Goal: Task Accomplishment & Management: Use online tool/utility

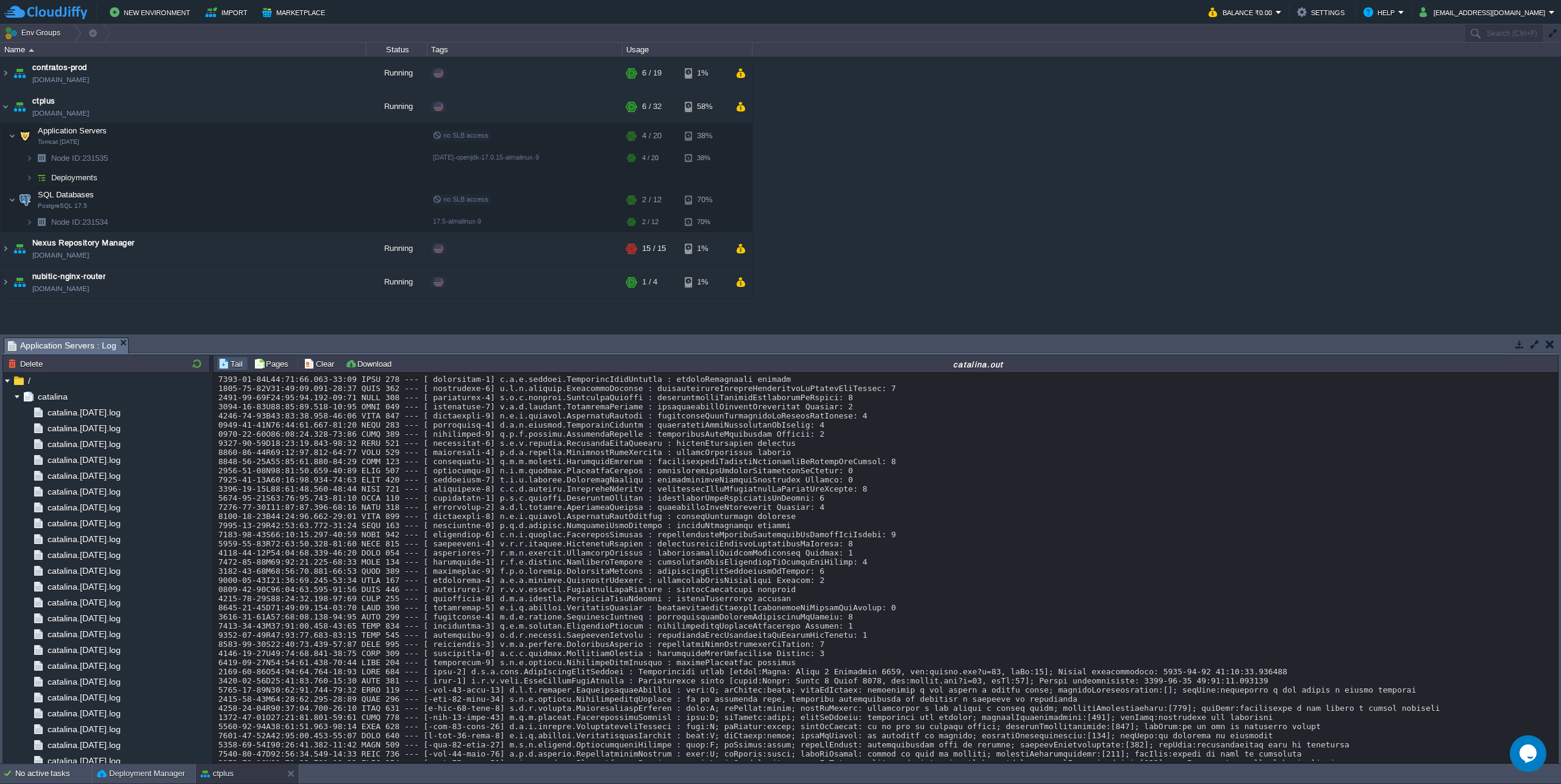
scroll to position [11225, 0]
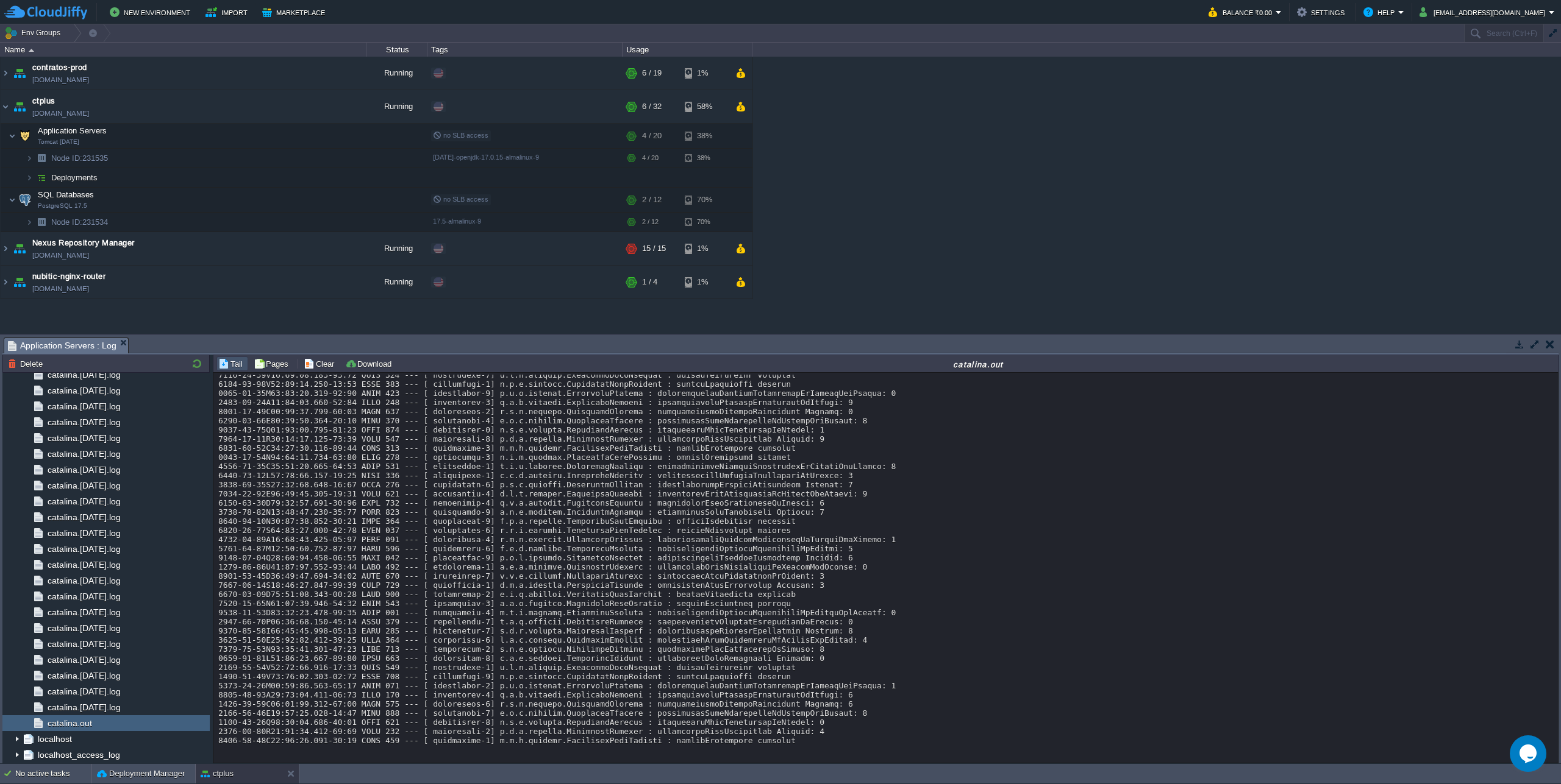
click at [128, 777] on button "Deployment Manager" at bounding box center [140, 774] width 88 height 13
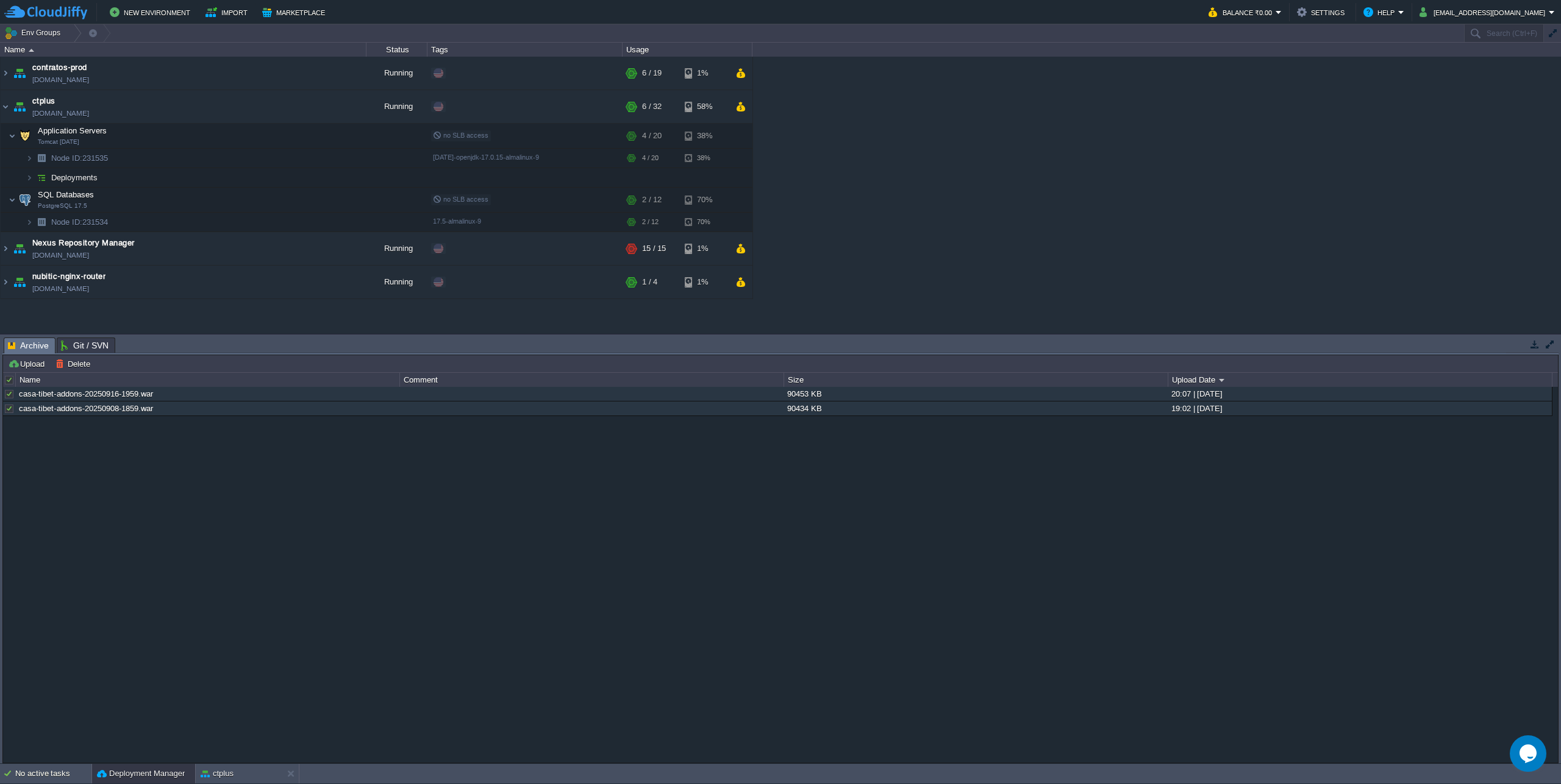
click at [11, 379] on div at bounding box center [9, 379] width 11 height 11
click at [70, 365] on button "Delete" at bounding box center [74, 364] width 38 height 11
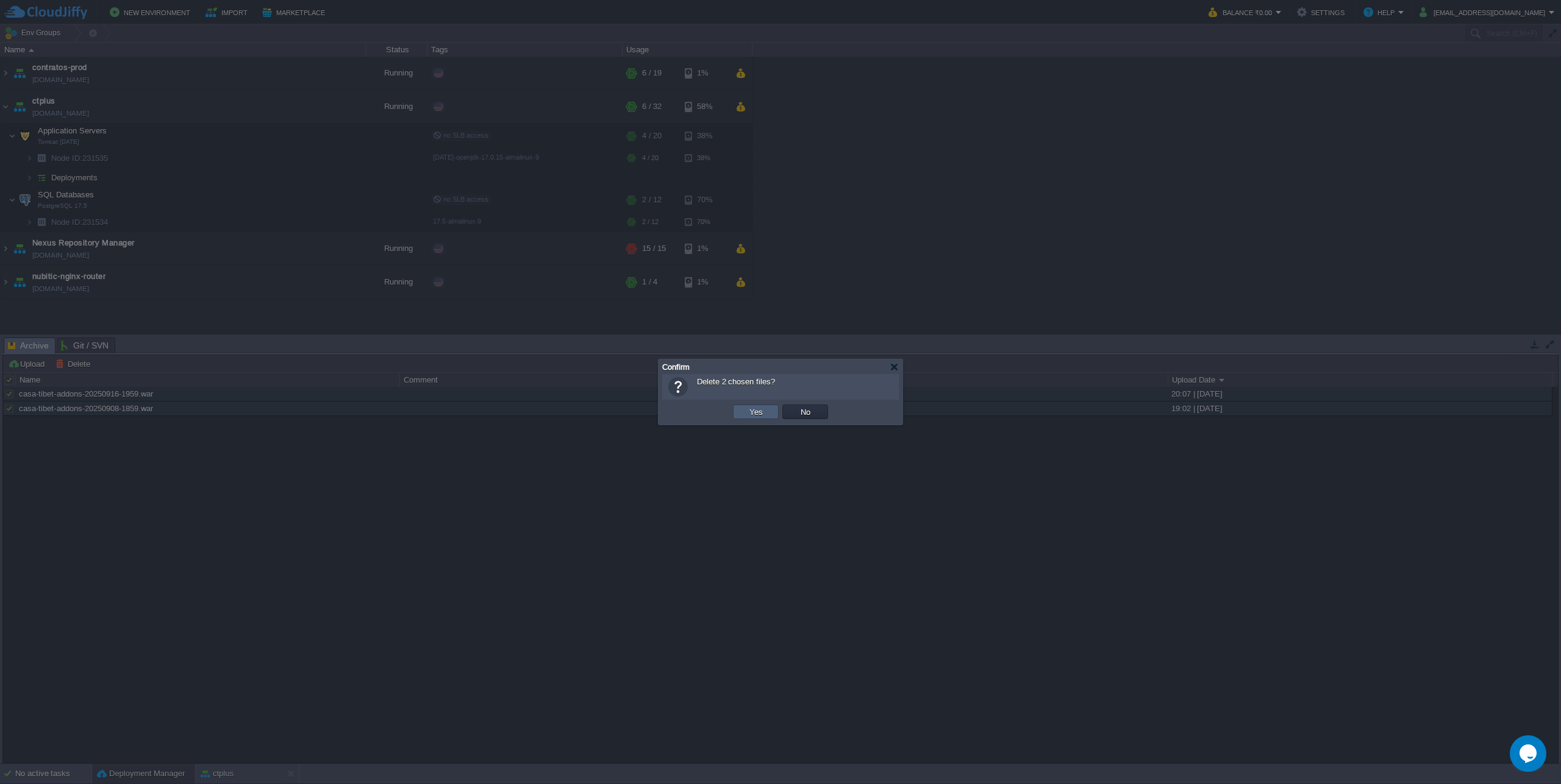
click at [758, 414] on button "Yes" at bounding box center [756, 411] width 21 height 11
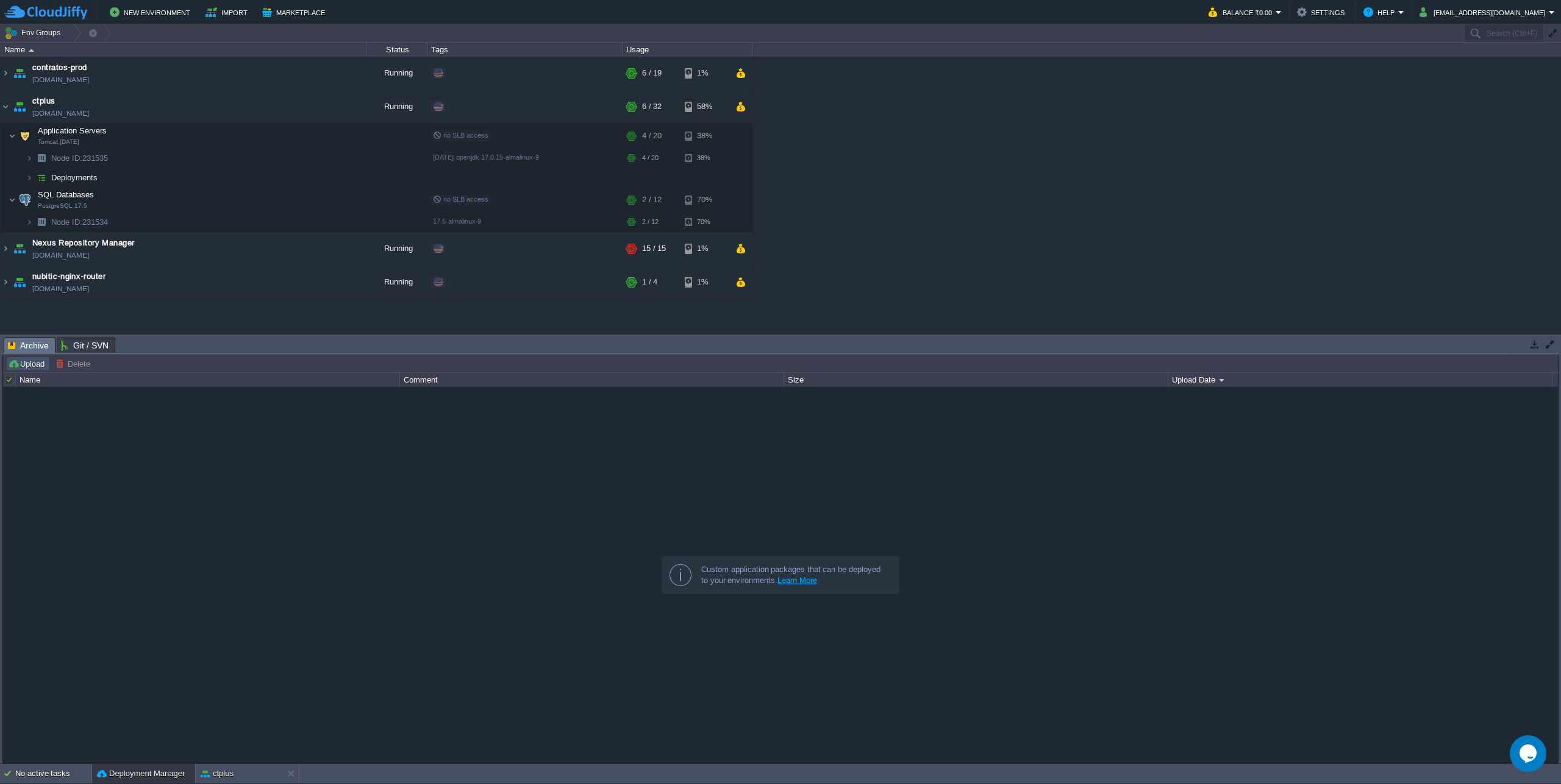
click at [23, 363] on button "Upload" at bounding box center [28, 364] width 40 height 11
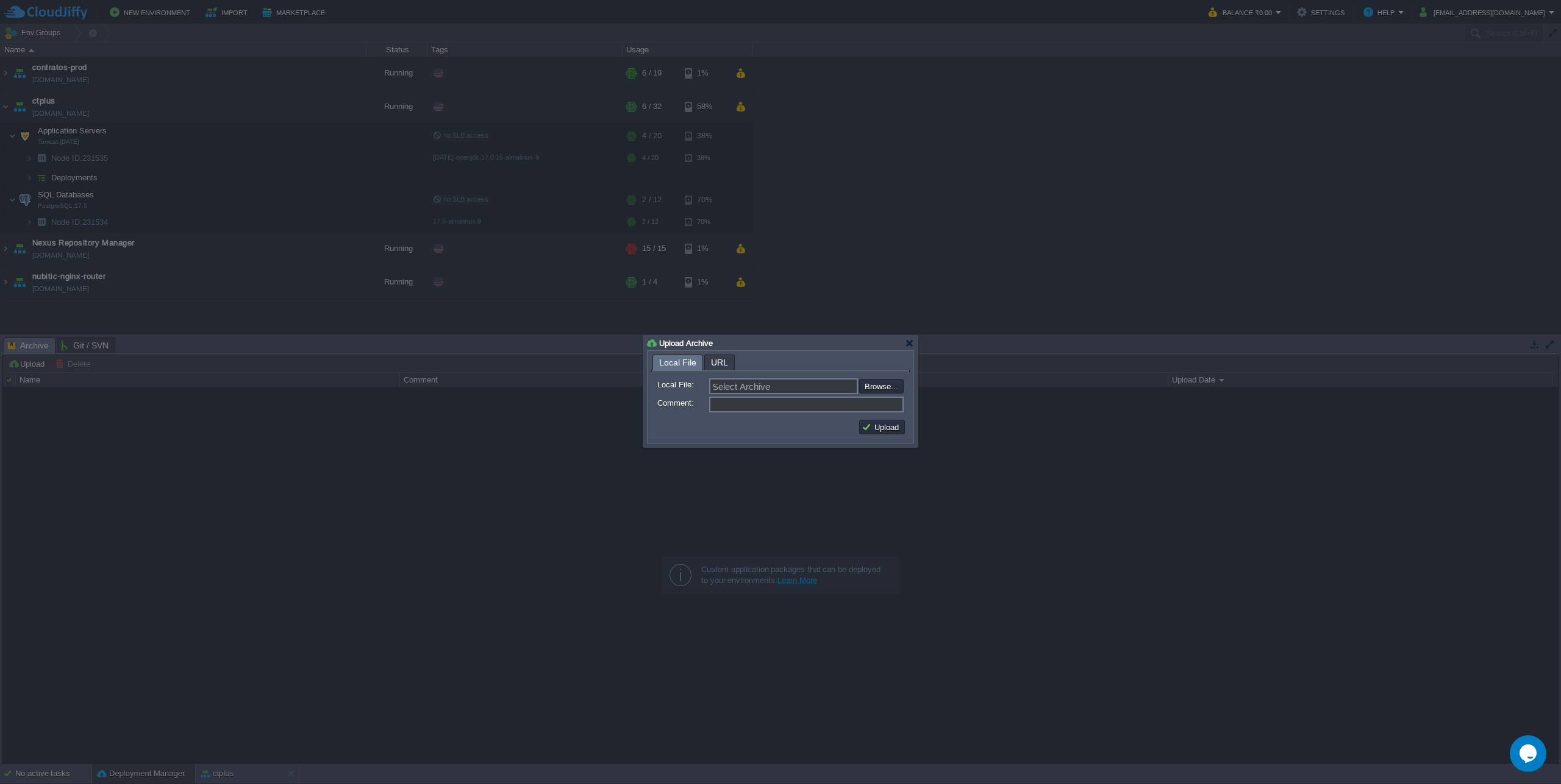
click at [899, 397] on form "Local File: Select Archive Browse... Comment:" at bounding box center [780, 393] width 259 height 43
click at [899, 393] on input "file" at bounding box center [826, 386] width 154 height 15
type input "C:\fakepath\casa-tibet-addons-20250917-1908.war"
type input "casa-tibet-addons-20250917-1908.war"
click at [891, 430] on button "Upload" at bounding box center [881, 427] width 41 height 11
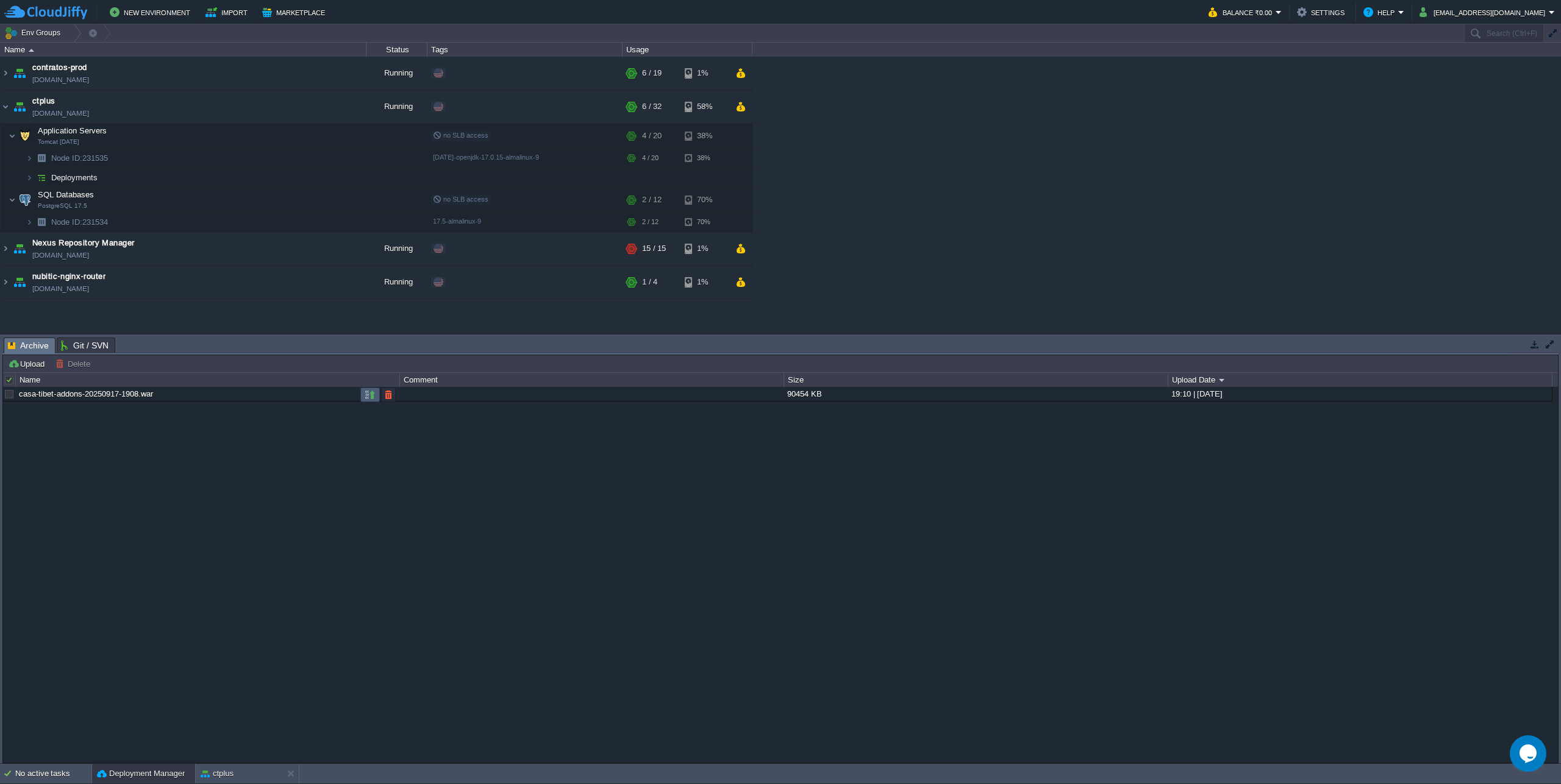
click at [364, 400] on td at bounding box center [370, 395] width 19 height 15
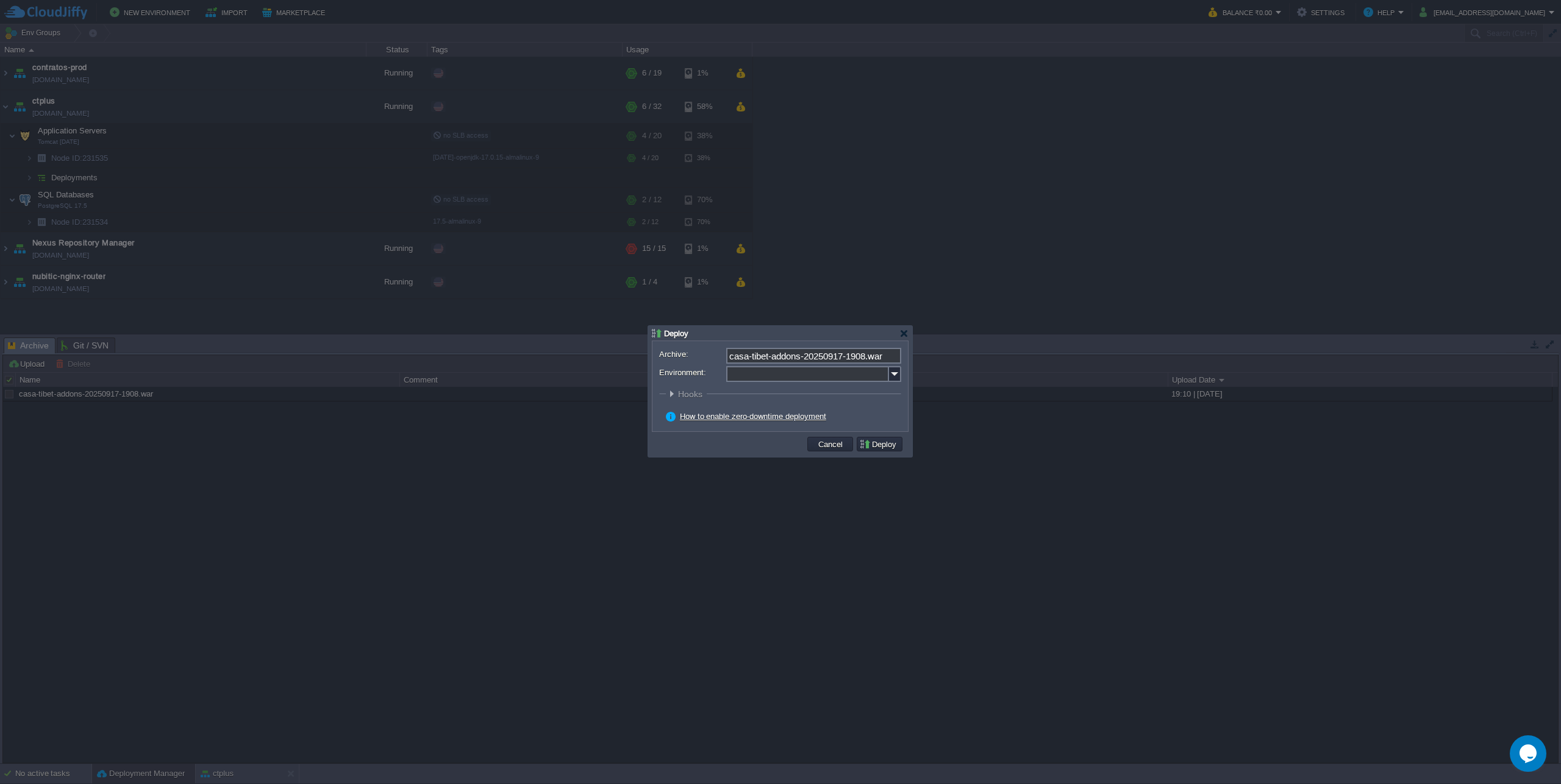
click at [899, 375] on img at bounding box center [894, 374] width 13 height 16
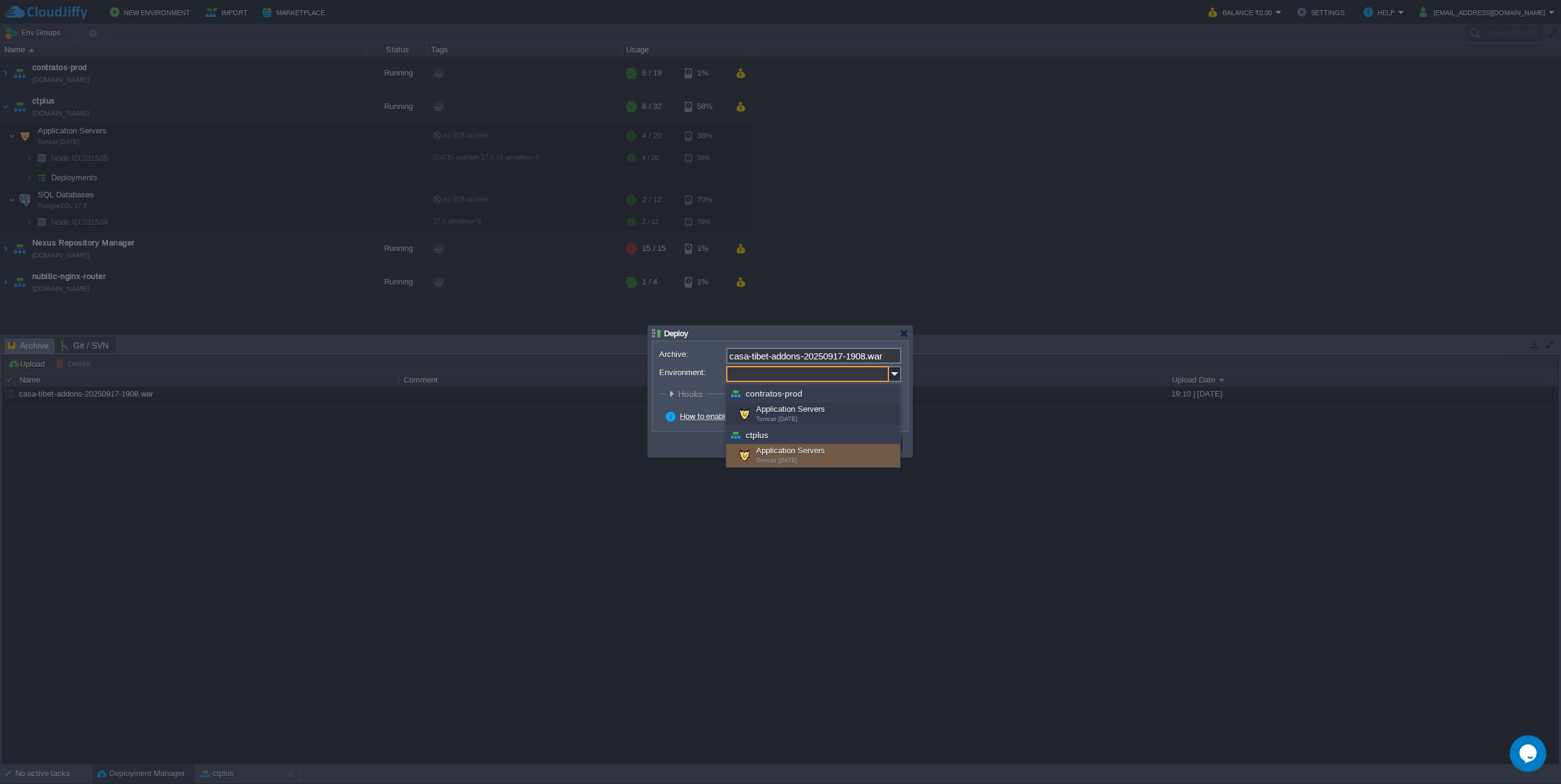
click at [788, 452] on div "Application Servers Tomcat [DATE]" at bounding box center [813, 456] width 174 height 23
type input "Application Servers (ctplus)"
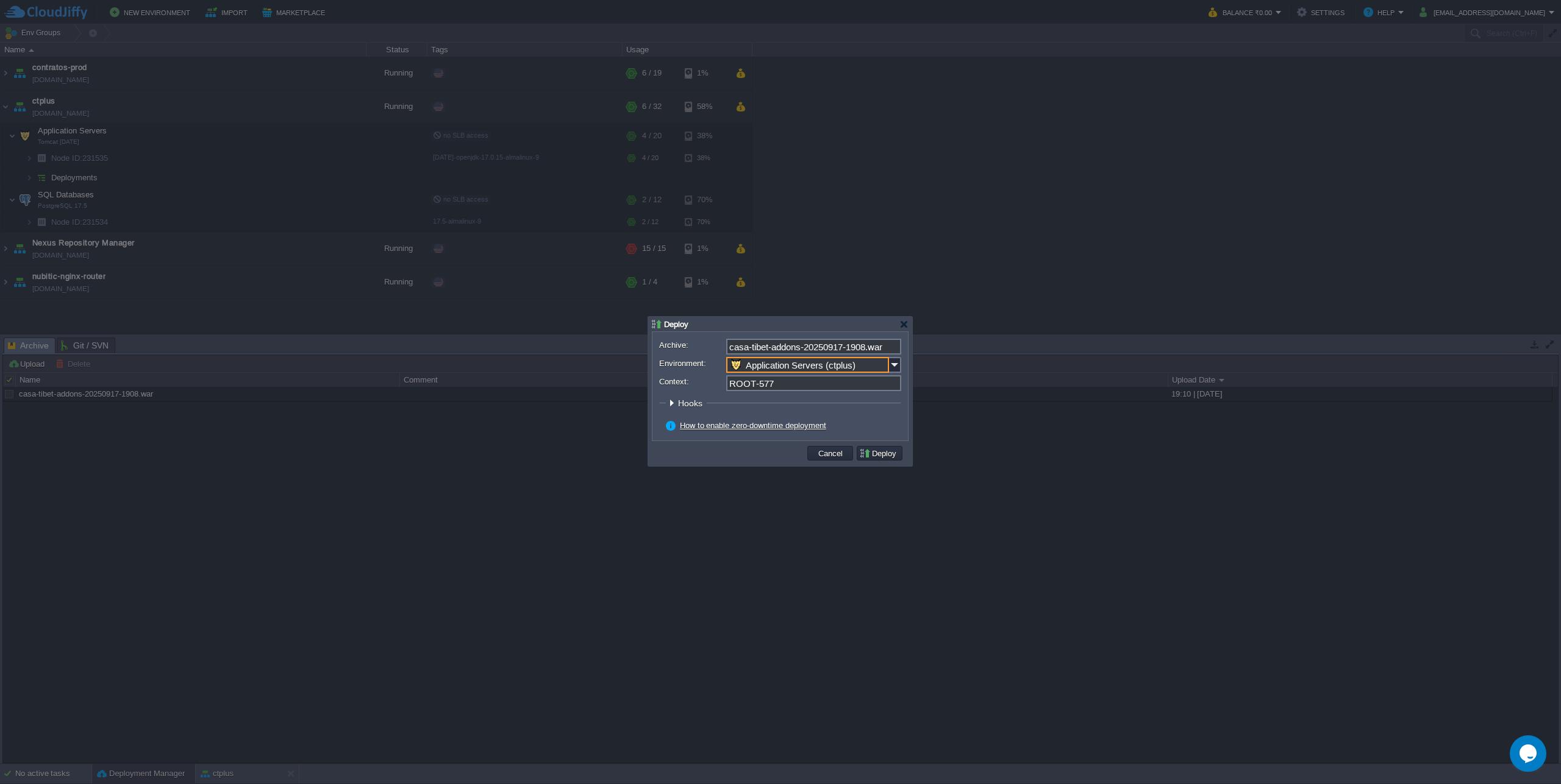
click at [759, 384] on input "ROOT-577" at bounding box center [813, 383] width 175 height 16
drag, startPoint x: 755, startPoint y: 384, endPoint x: 889, endPoint y: 393, distance: 134.3
click at [889, 393] on form "Archive: casa-tibet-addons-20250917-1908.war Environment: Application Servers (…" at bounding box center [780, 386] width 242 height 95
type input "ROOT"
click at [889, 393] on form "Archive: casa-tibet-addons-20250917-1908.war Environment: Application Servers (…" at bounding box center [780, 386] width 242 height 95
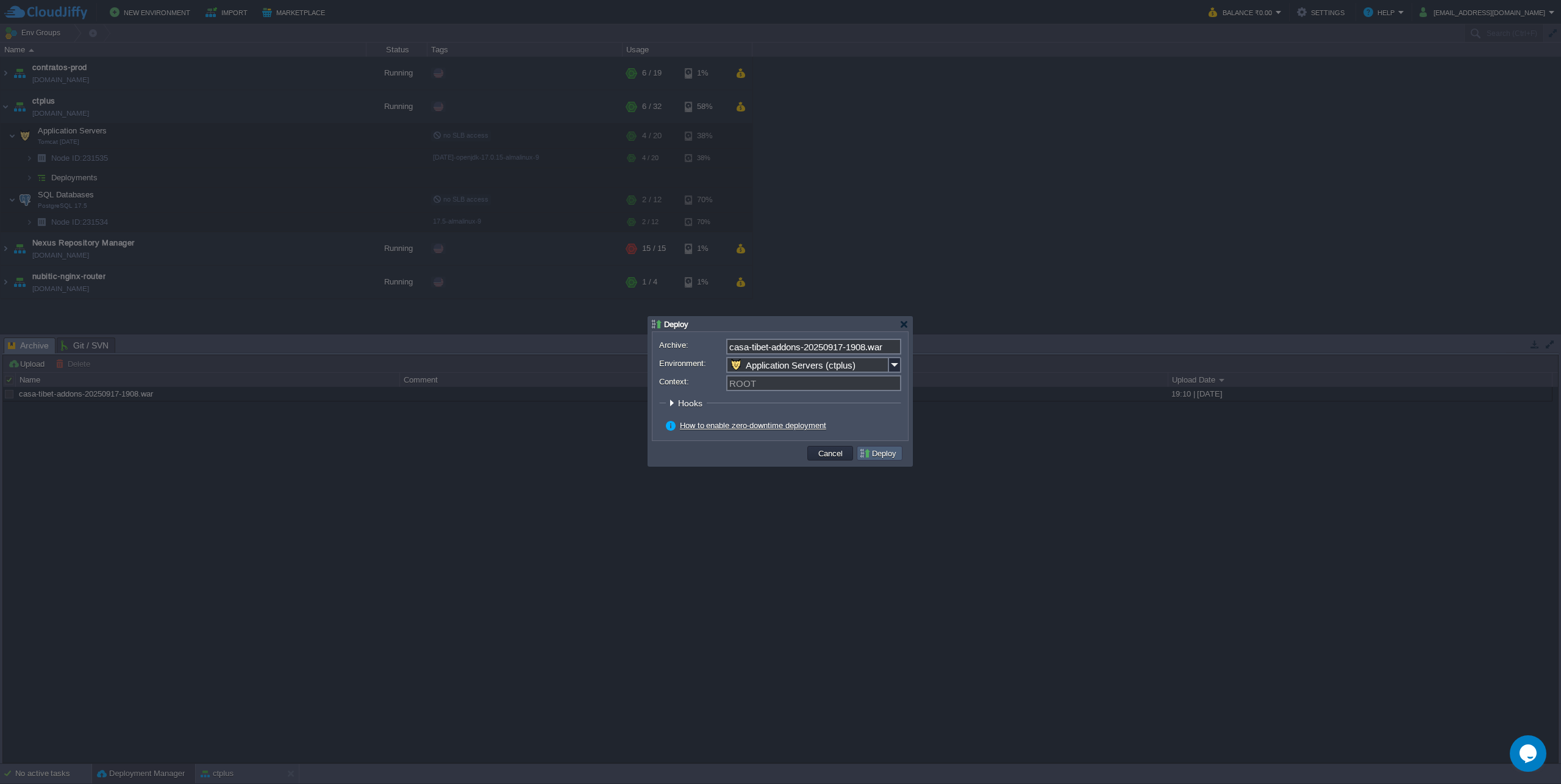
click at [870, 451] on button "Deploy" at bounding box center [879, 453] width 41 height 11
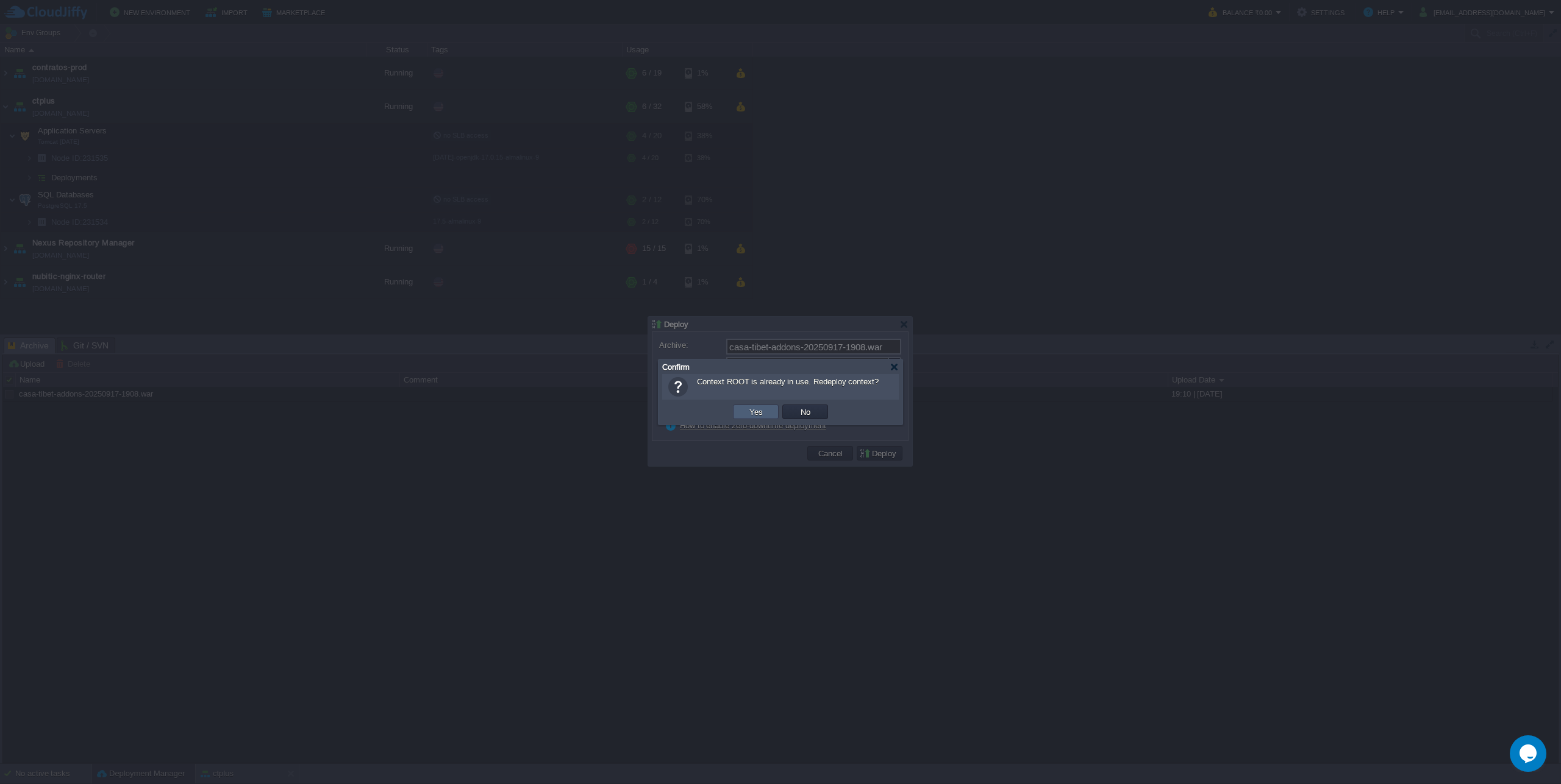
click at [748, 414] on button "Yes" at bounding box center [756, 411] width 21 height 11
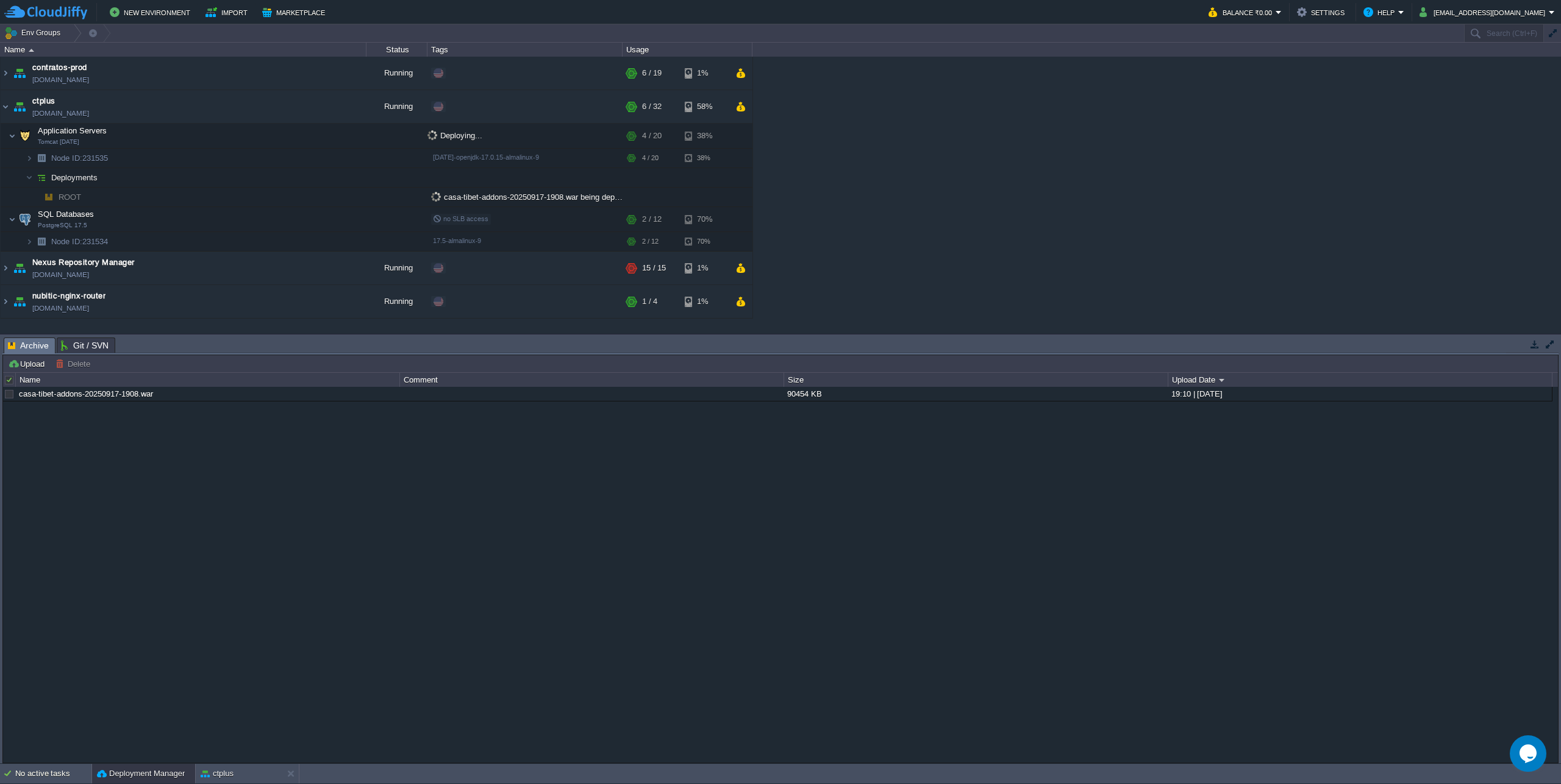
click at [228, 781] on div "ctplus" at bounding box center [239, 773] width 87 height 19
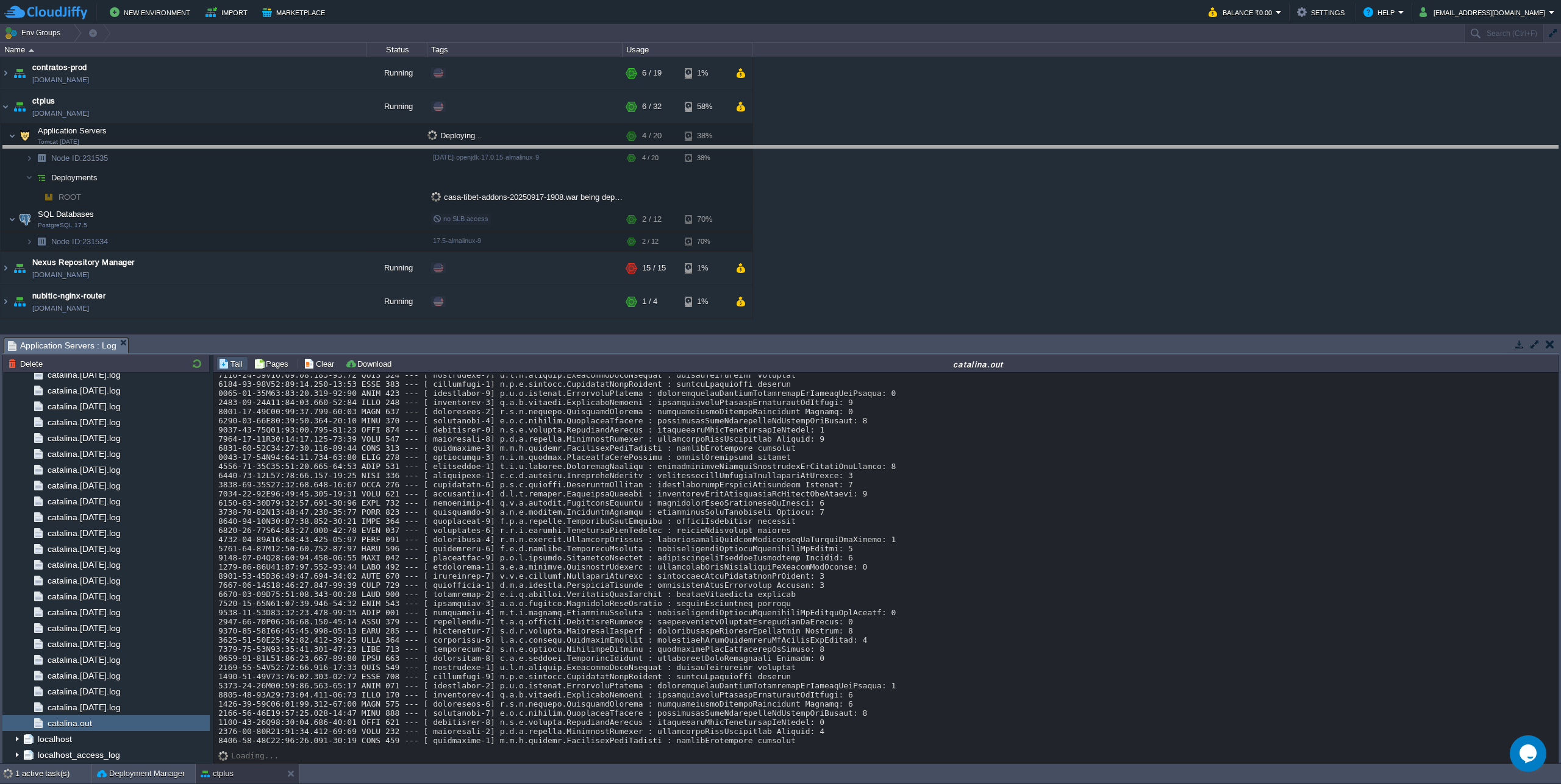
drag, startPoint x: 973, startPoint y: 344, endPoint x: 988, endPoint y: 146, distance: 198.6
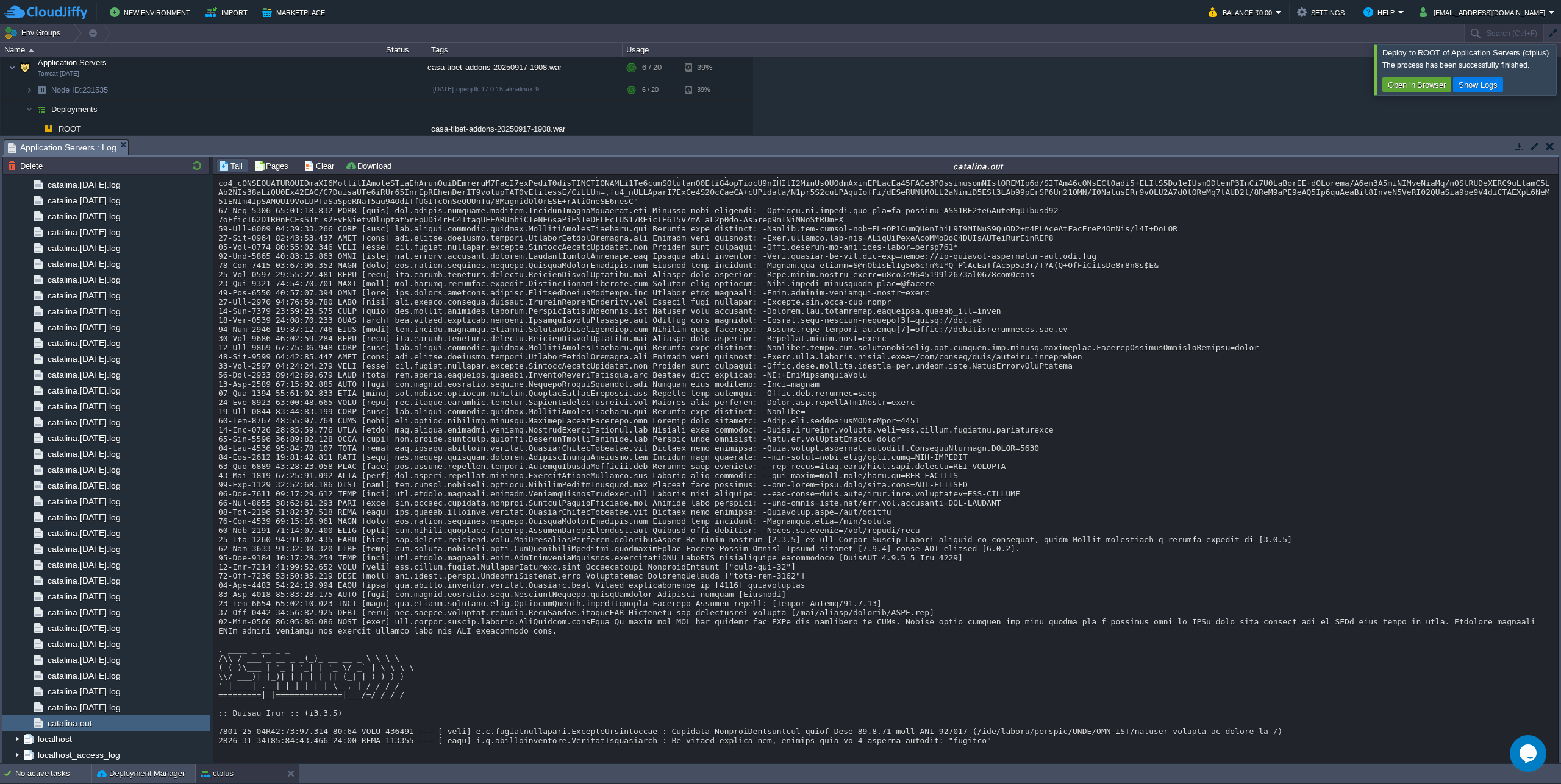
scroll to position [12234, 0]
click at [1560, 83] on div at bounding box center [1575, 69] width 0 height 50
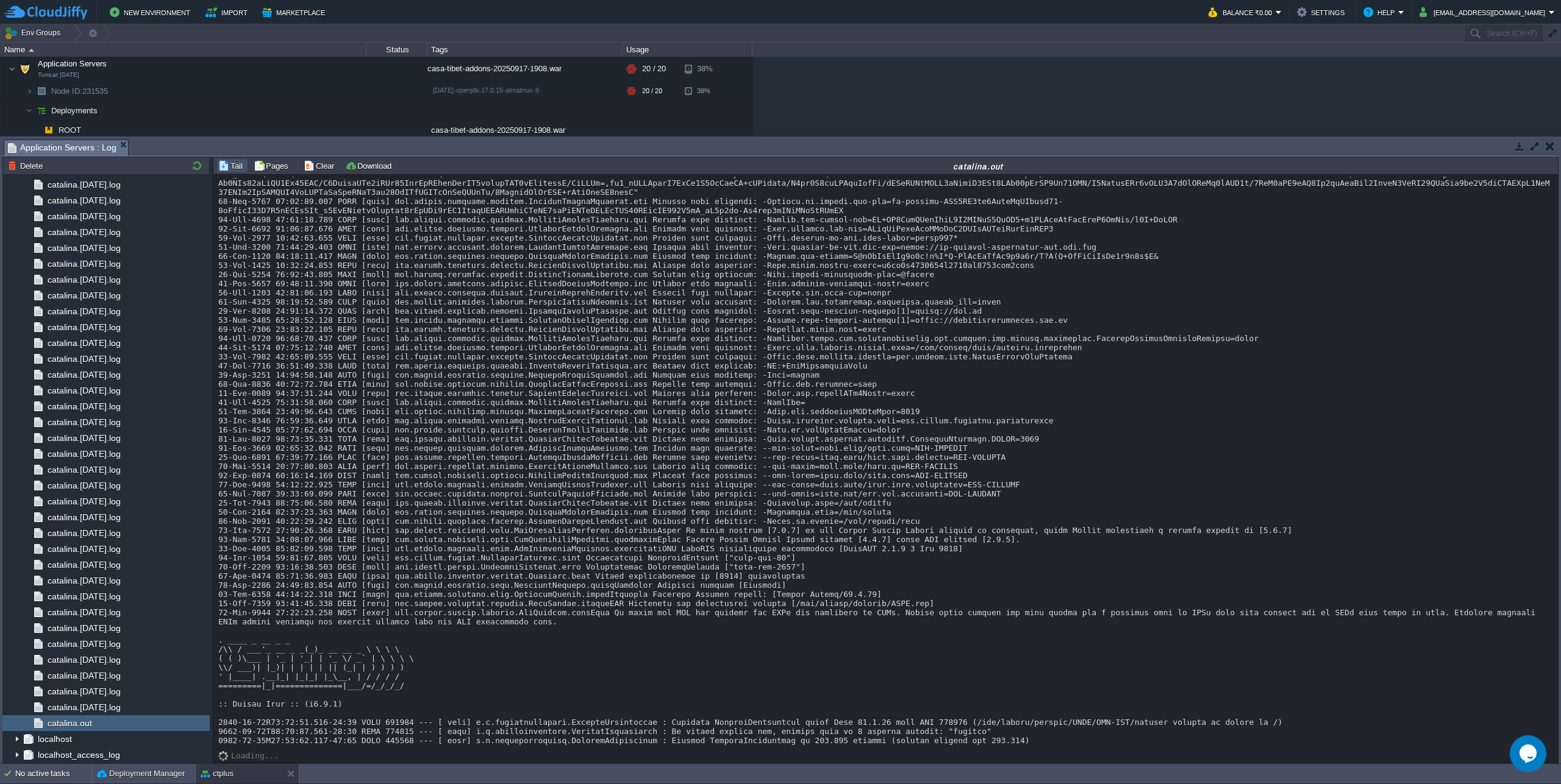
scroll to position [12289, 0]
